Goal: Task Accomplishment & Management: Manage account settings

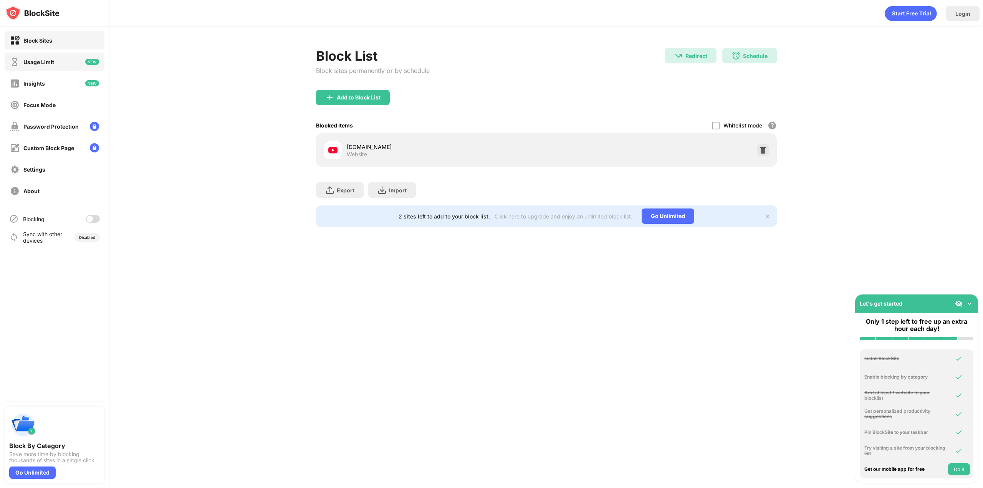
click at [62, 60] on div "Usage Limit" at bounding box center [55, 62] width 100 height 18
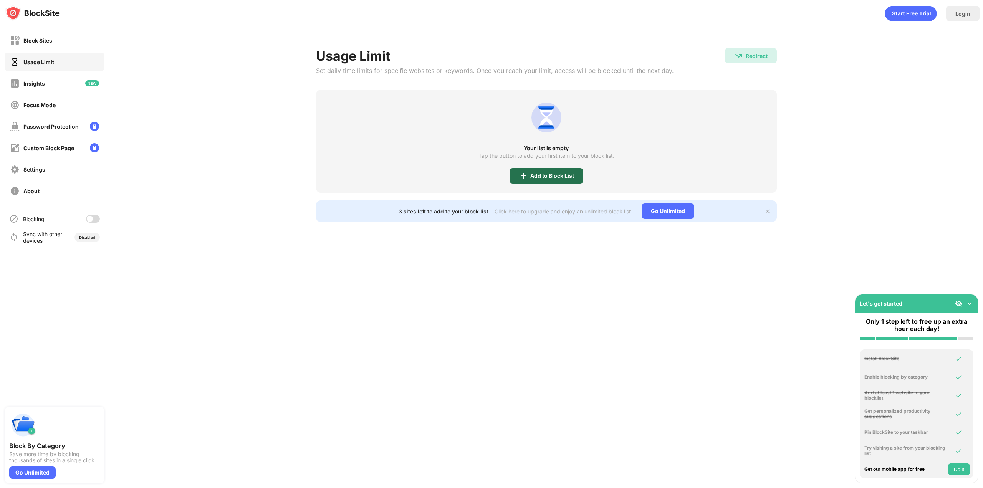
click at [536, 174] on div "Add to Block List" at bounding box center [552, 176] width 44 height 6
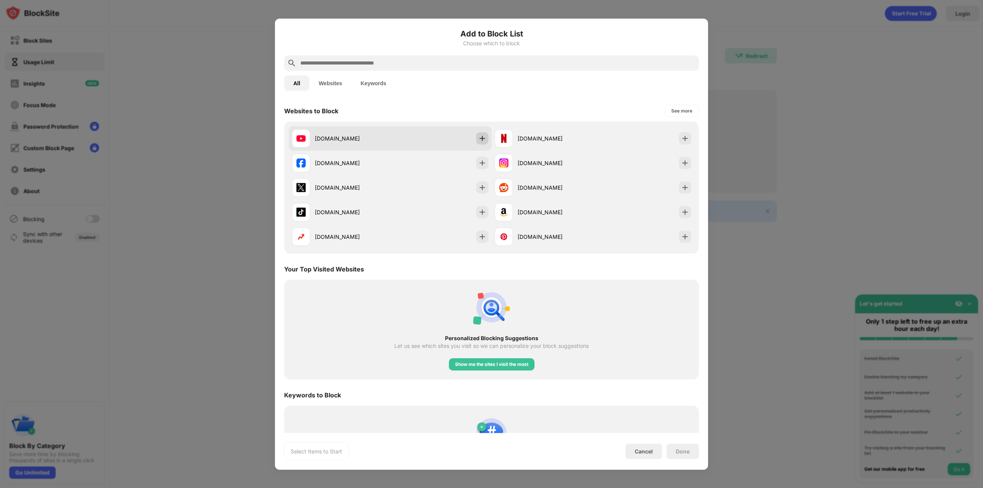
click at [482, 137] on img at bounding box center [482, 138] width 8 height 8
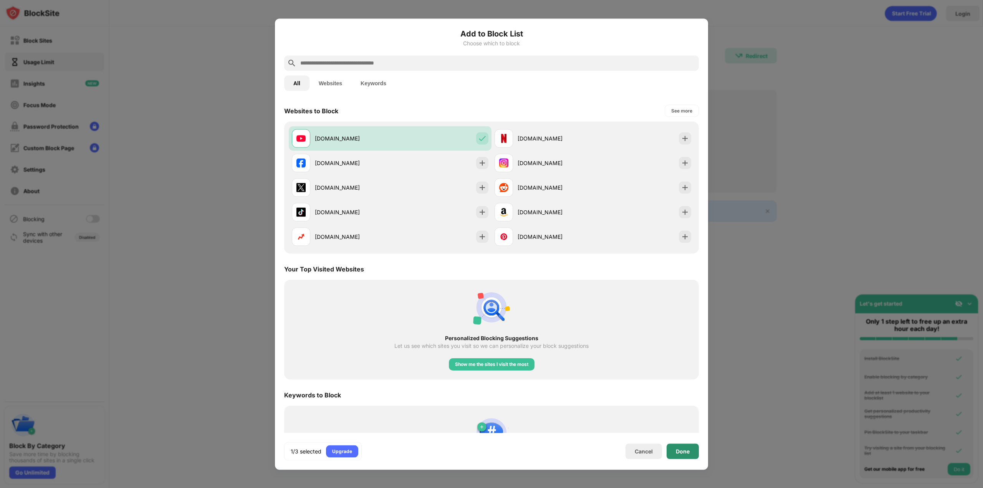
click at [682, 458] on div "Done" at bounding box center [683, 450] width 32 height 15
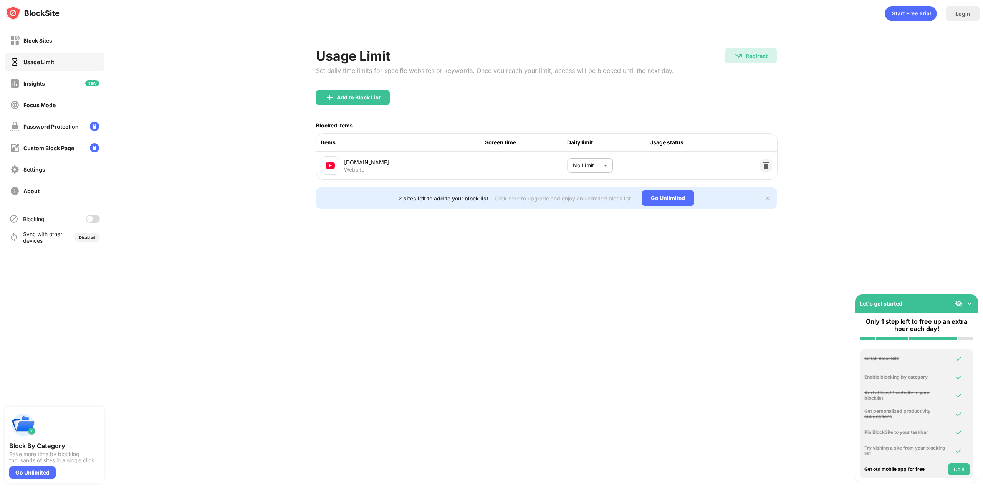
click at [593, 169] on body "Block Sites Usage Limit Insights Focus Mode Password Protection Custom Block Pa…" at bounding box center [491, 244] width 983 height 488
click at [593, 187] on p "30 minutes" at bounding box center [584, 183] width 39 height 8
type input "**"
click at [92, 221] on div at bounding box center [90, 219] width 6 height 6
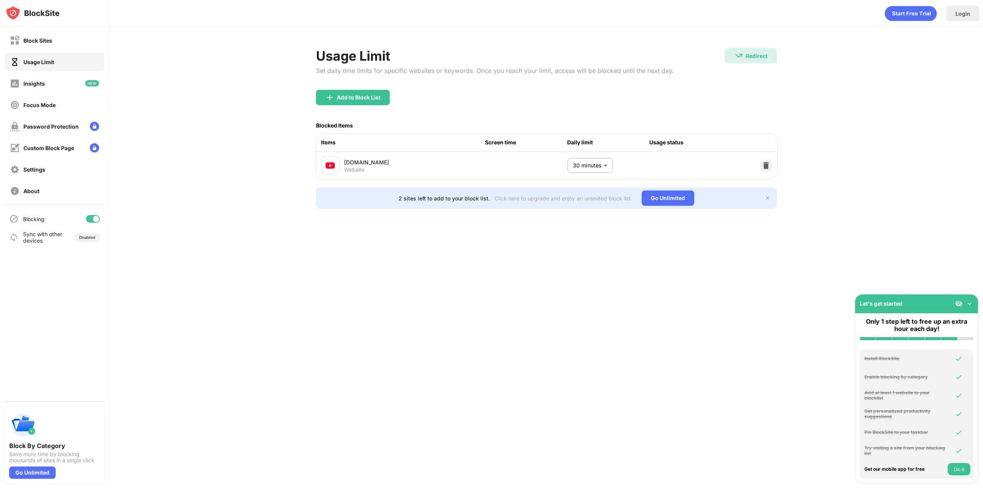
click at [264, 168] on div "Usage Limit Set daily time limits for specific websites or keywords. Once you r…" at bounding box center [546, 128] width 874 height 204
click at [58, 43] on div "Block Sites" at bounding box center [55, 40] width 100 height 18
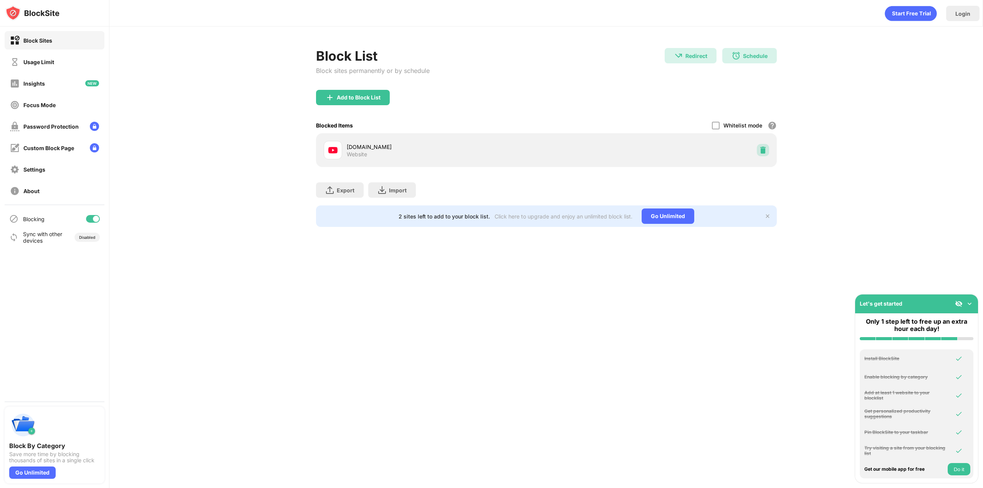
click at [760, 150] on img at bounding box center [763, 150] width 8 height 8
